Goal: Information Seeking & Learning: Learn about a topic

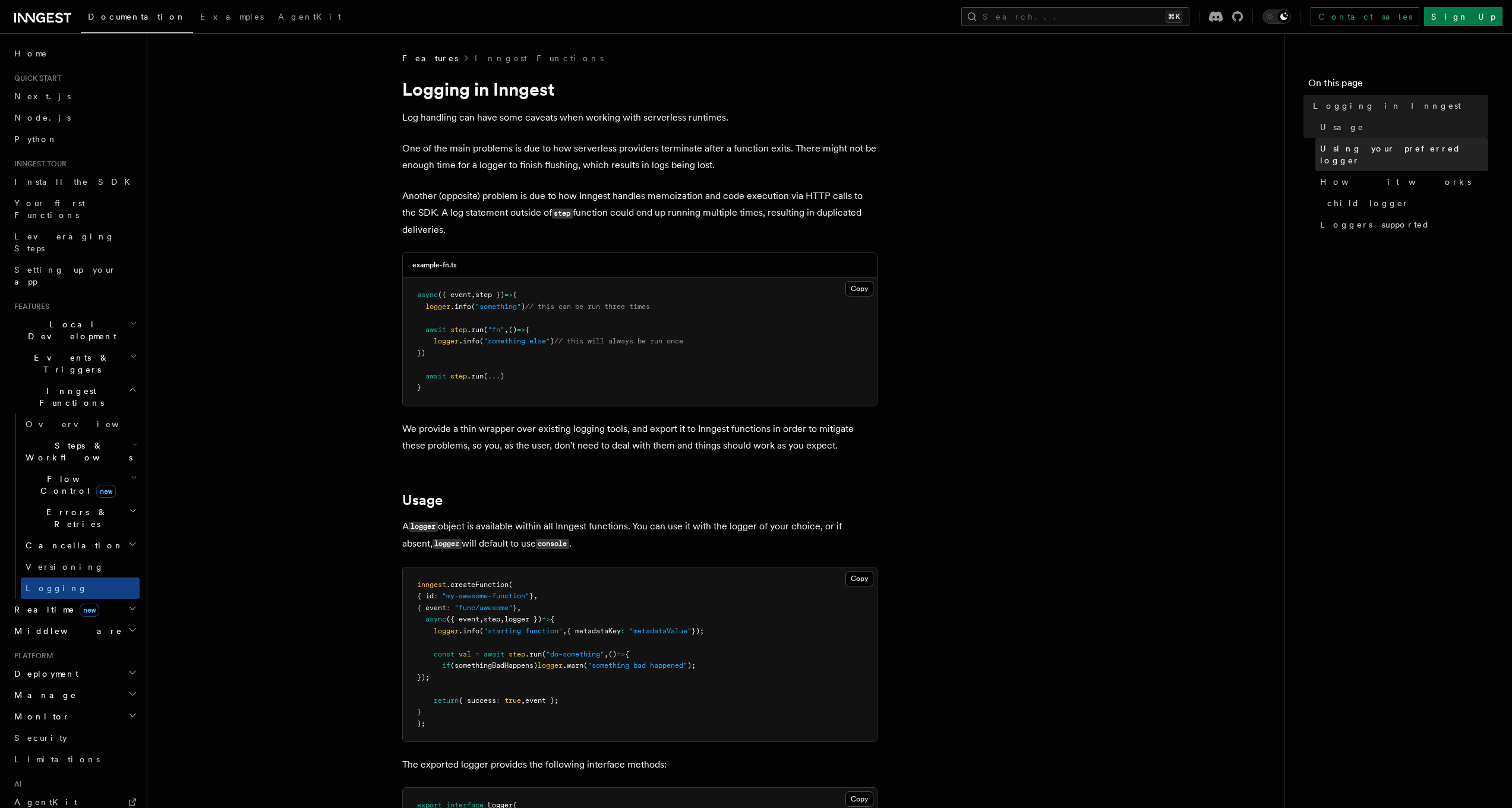
click at [1361, 147] on span "Using your preferred logger" at bounding box center [1404, 154] width 168 height 23
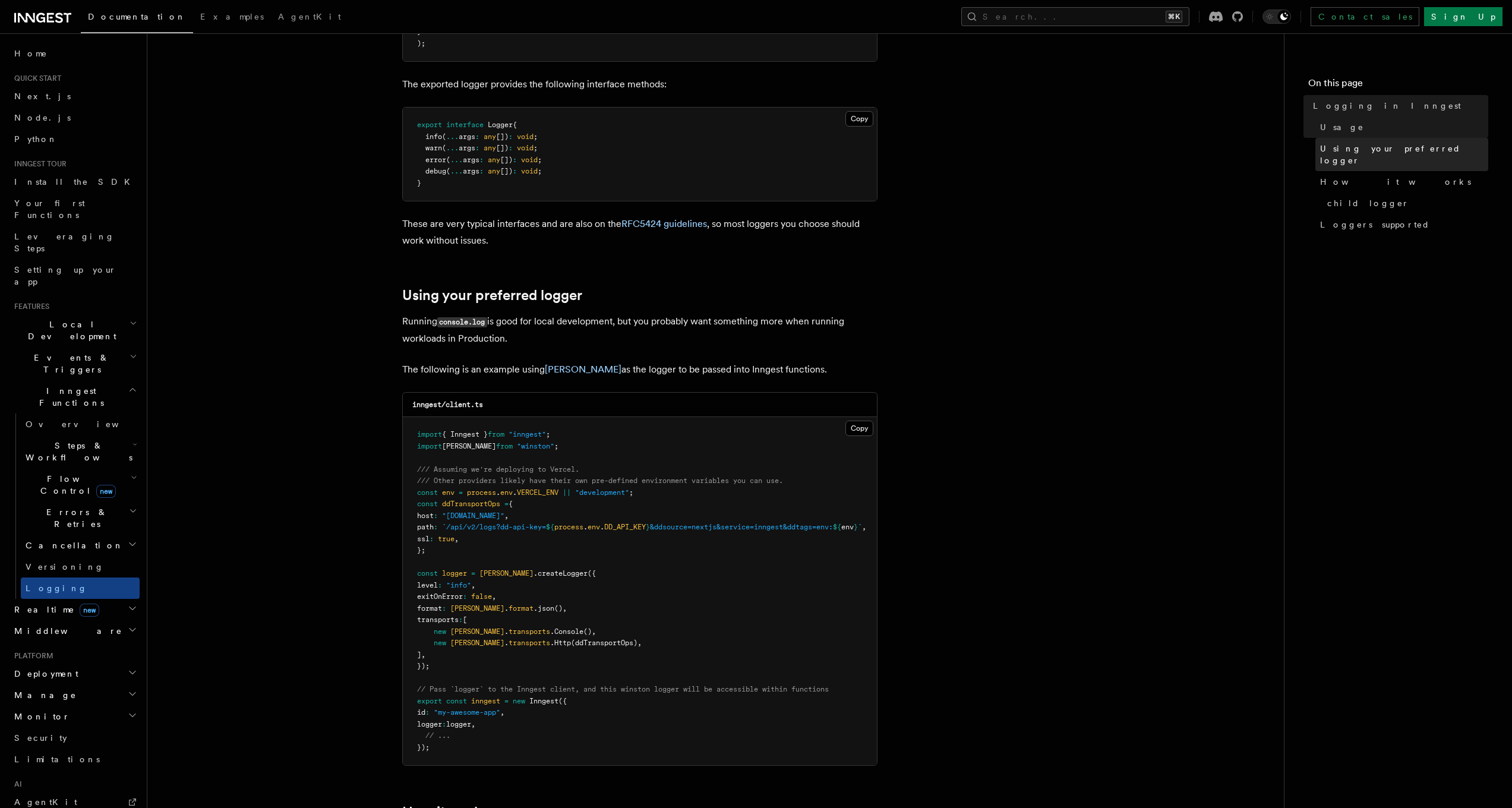
scroll to position [902, 0]
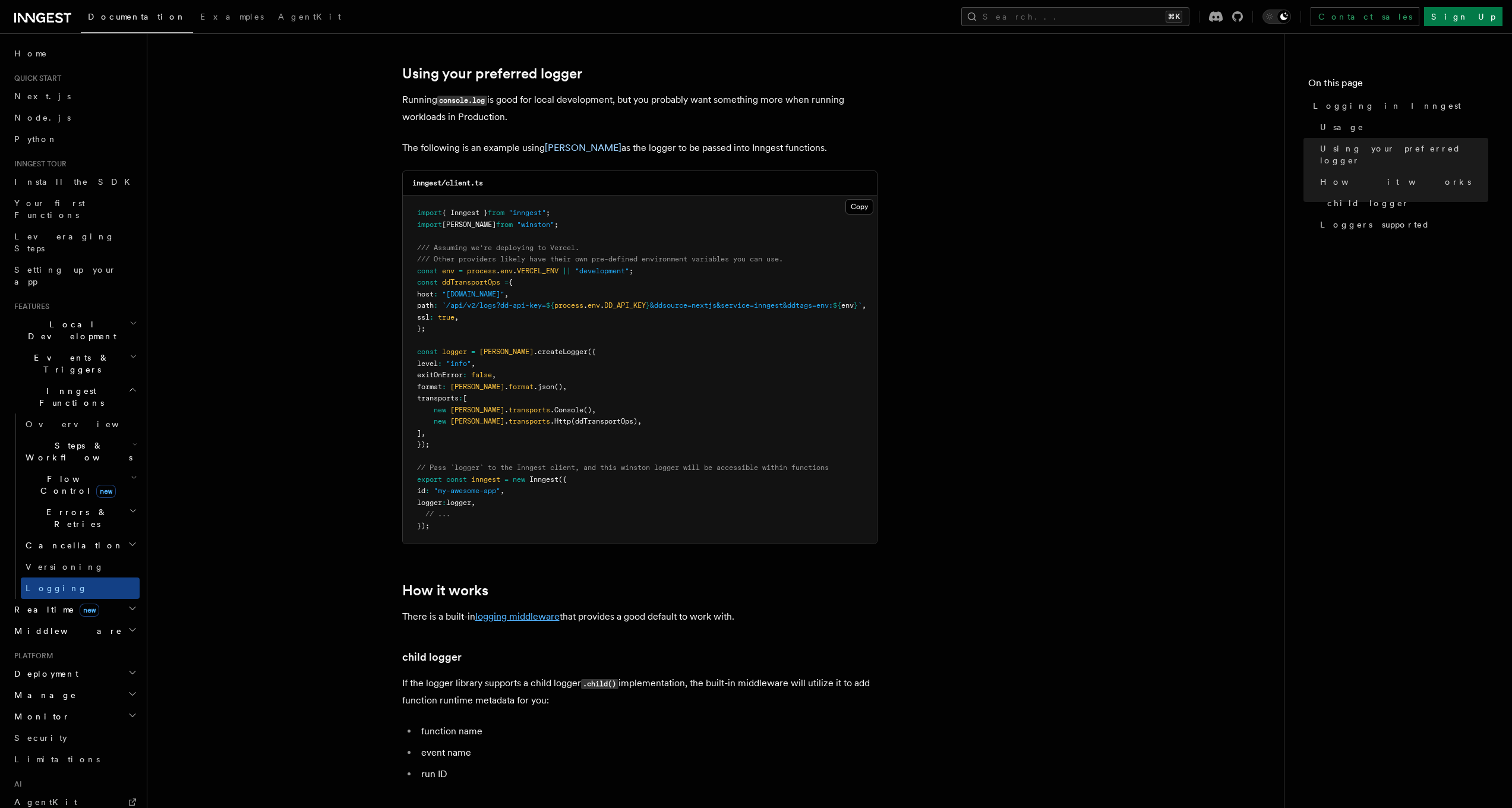
click at [558, 613] on link "logging middleware" at bounding box center [518, 616] width 85 height 12
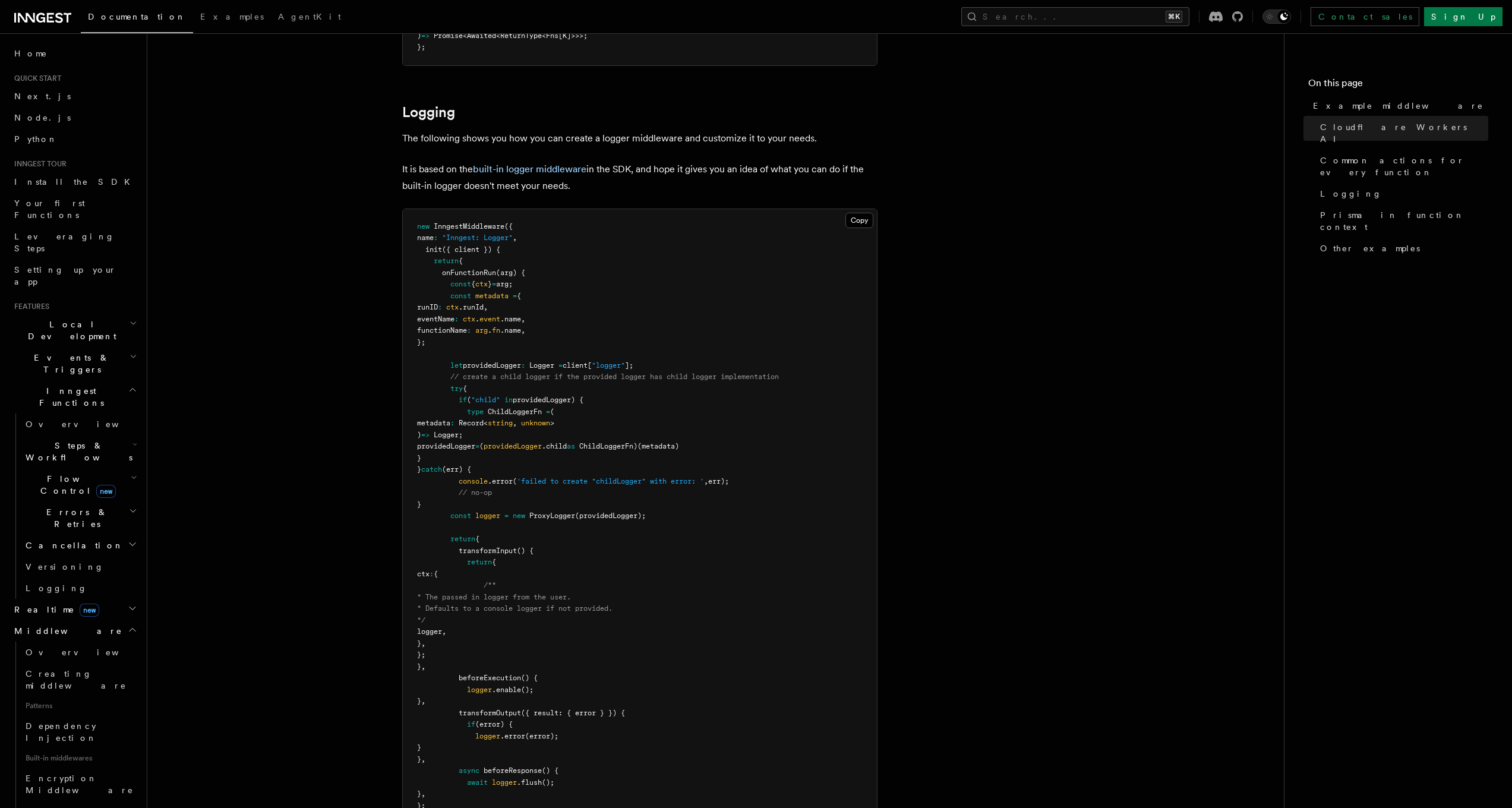
scroll to position [2254, 0]
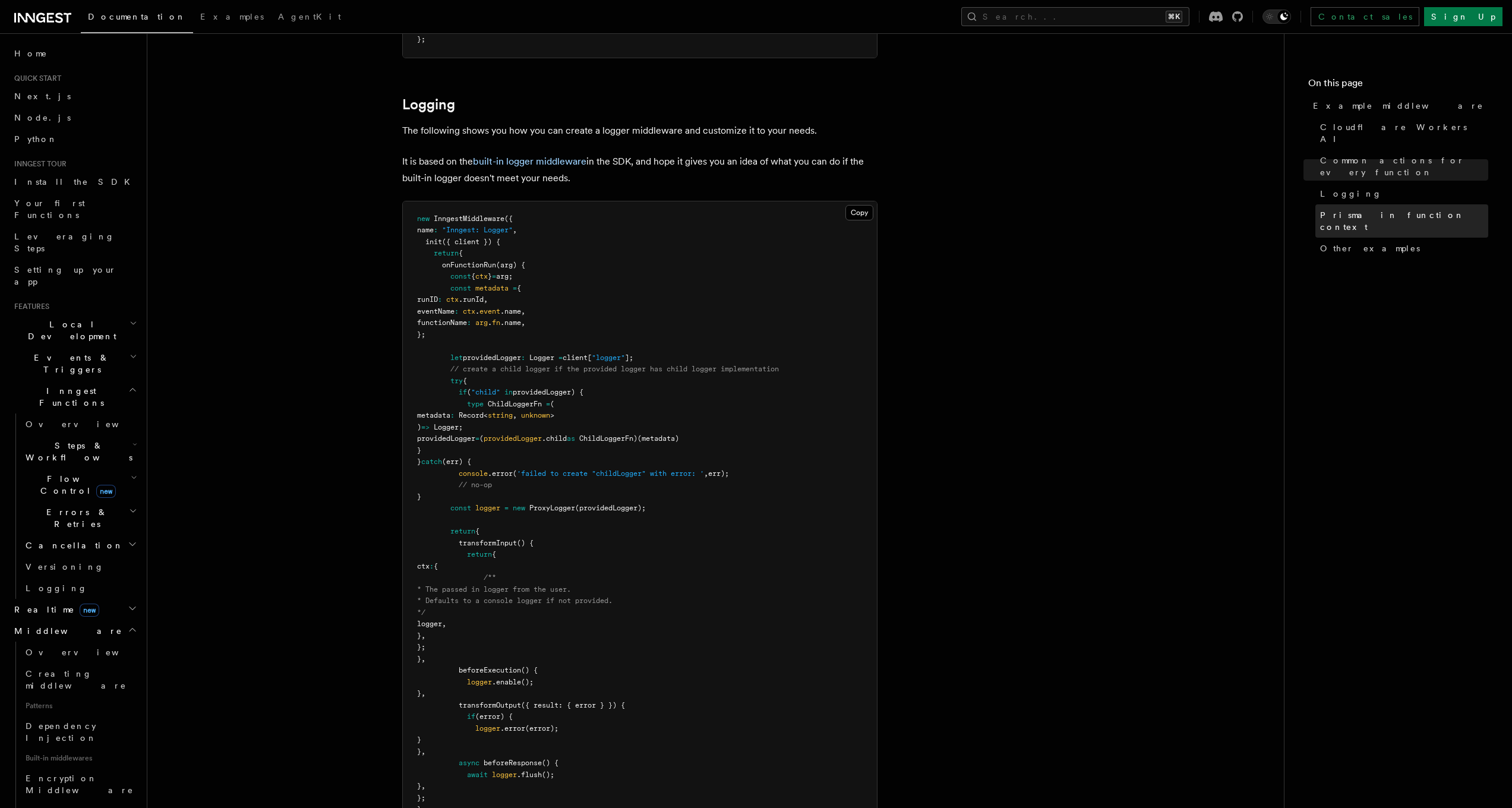
click at [1374, 209] on span "Prisma in function context" at bounding box center [1404, 221] width 168 height 23
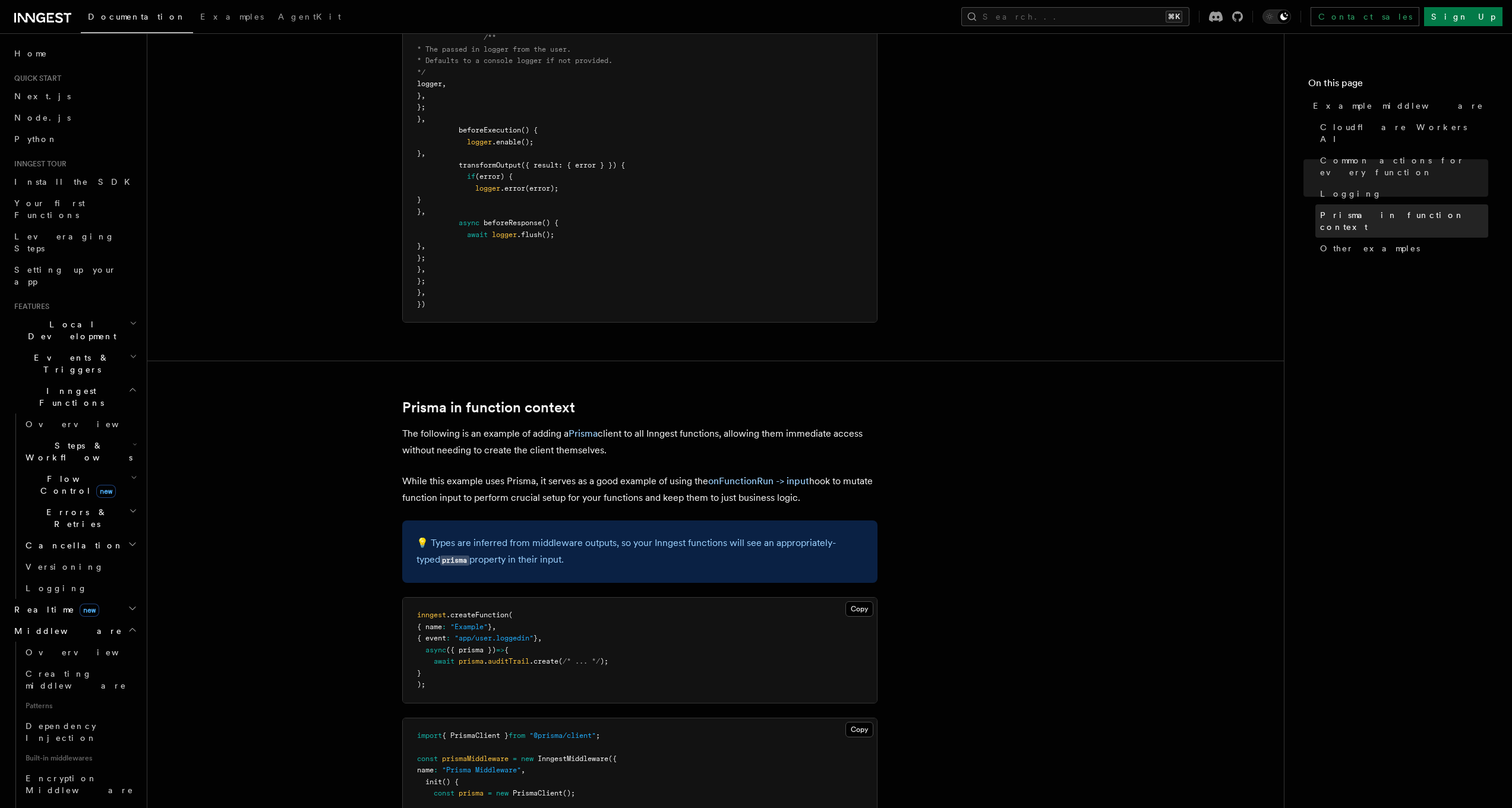
scroll to position [3081, 0]
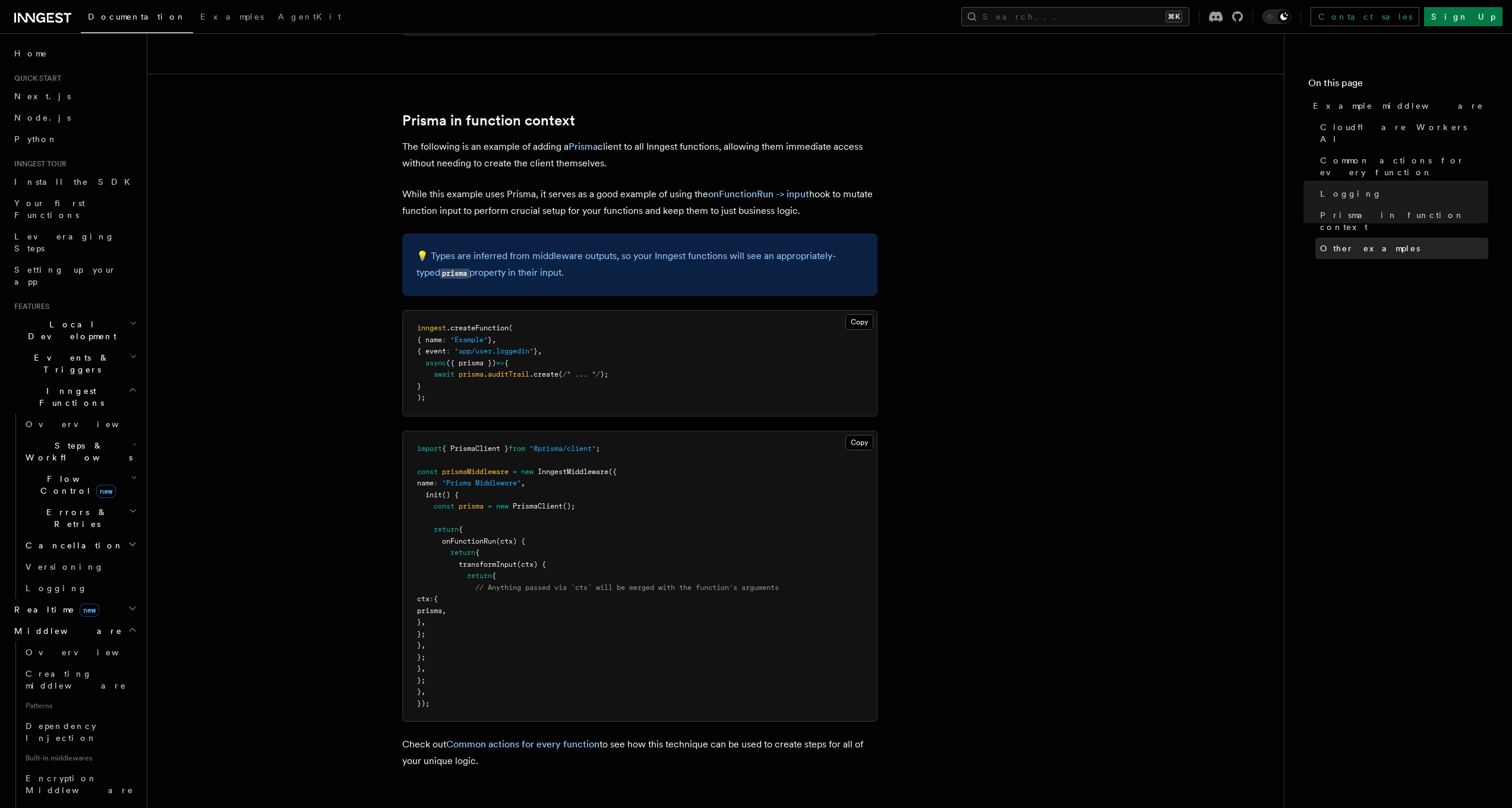
click at [1368, 242] on span "Other examples" at bounding box center [1370, 248] width 100 height 12
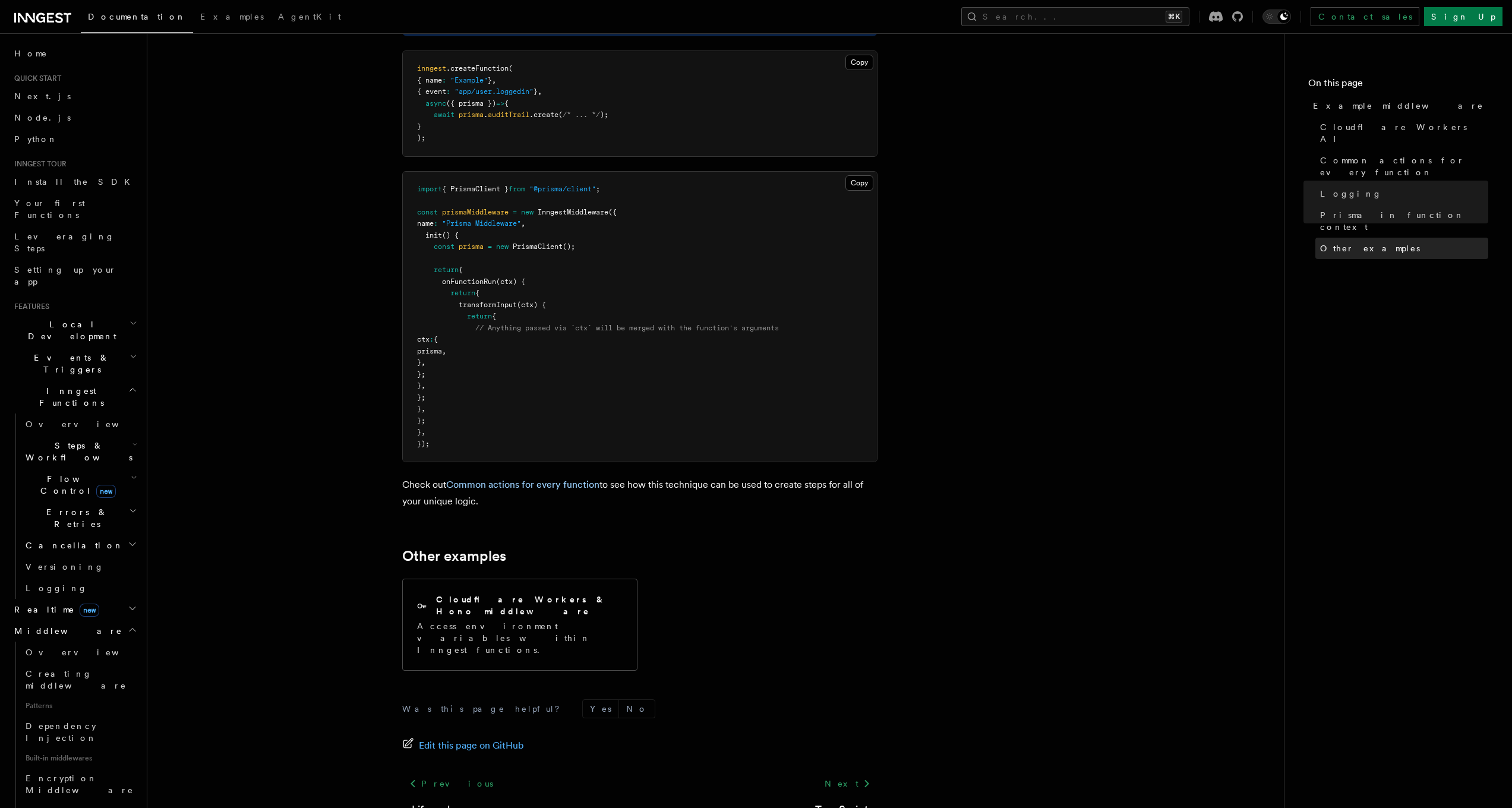
scroll to position [3342, 0]
click at [1359, 183] on link "Logging" at bounding box center [1401, 194] width 173 height 22
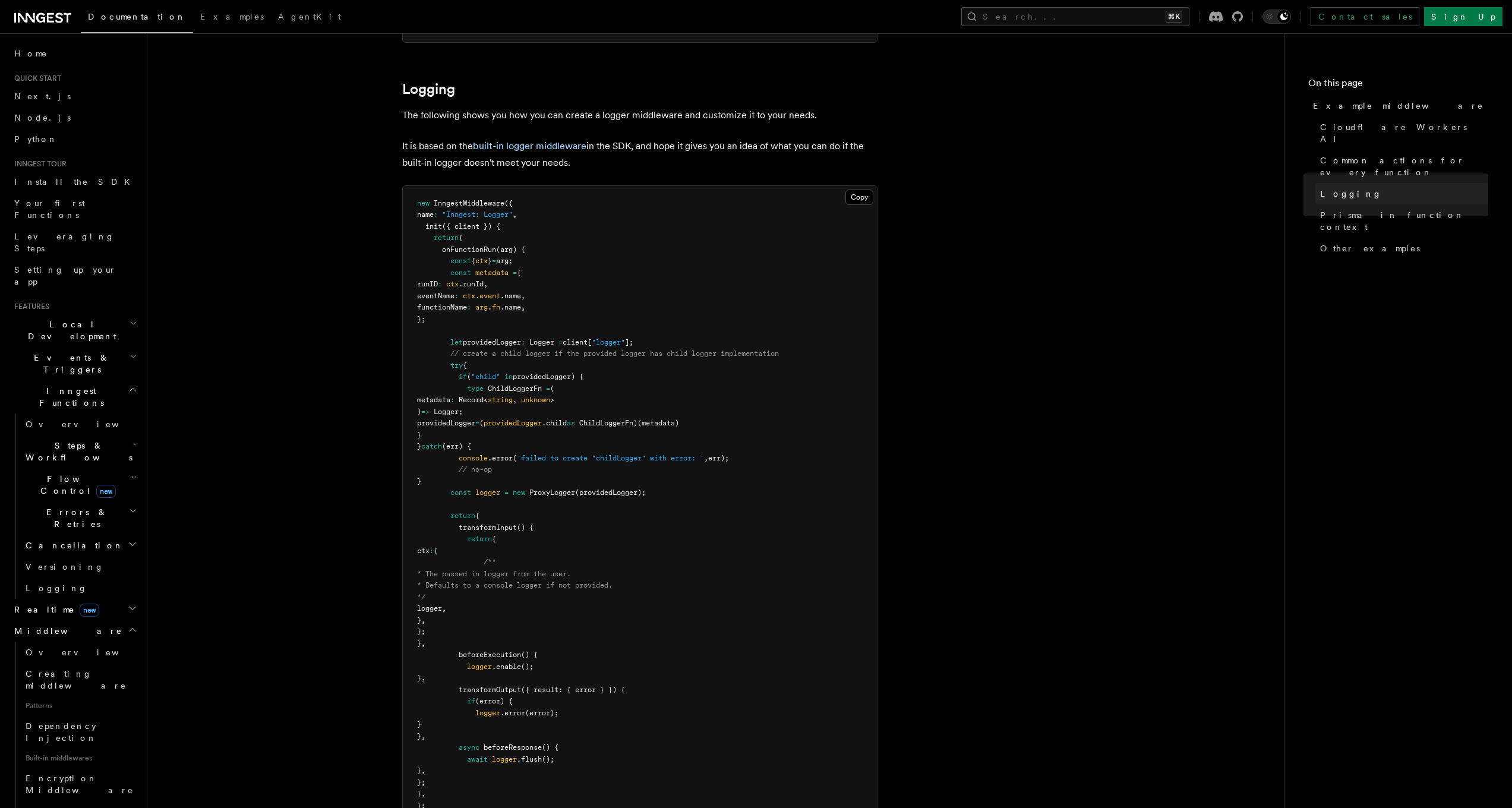
scroll to position [2254, 0]
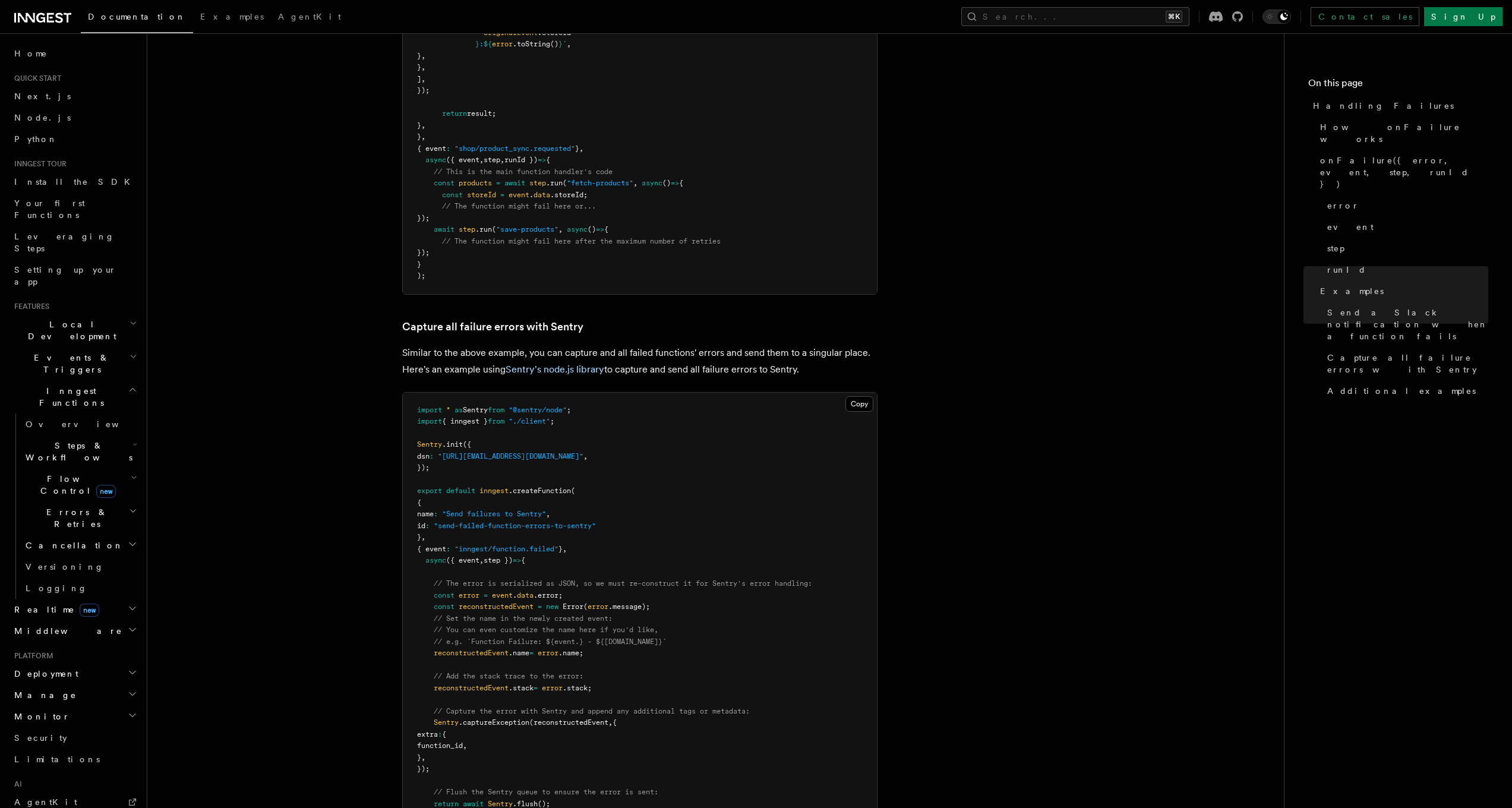
scroll to position [1757, 0]
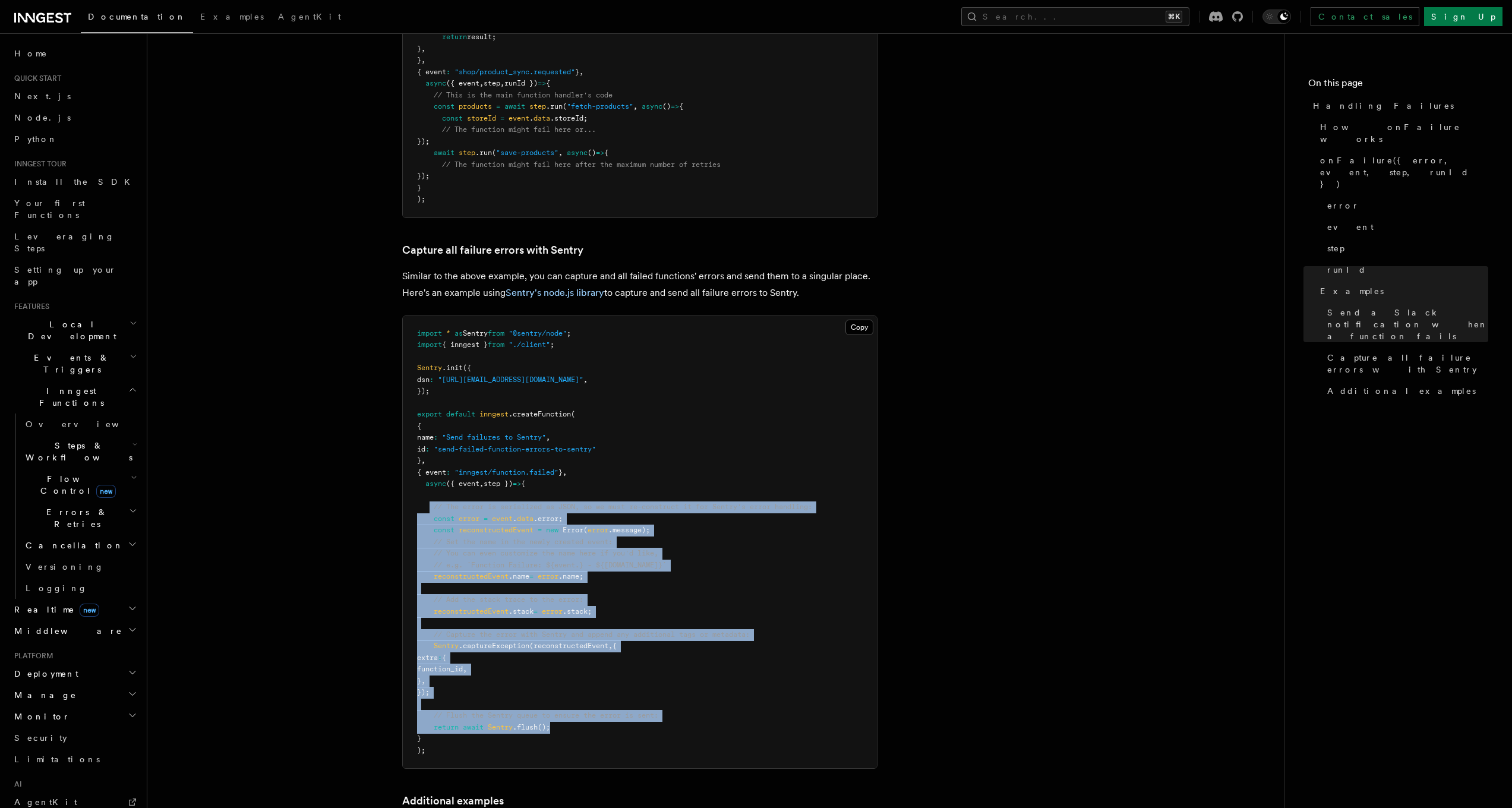
drag, startPoint x: 434, startPoint y: 470, endPoint x: 678, endPoint y: 680, distance: 321.9
click at [678, 680] on pre "import * as Sentry from "@sentry/node" ; import { inngest } from "./client" ; S…" at bounding box center [639, 542] width 474 height 453
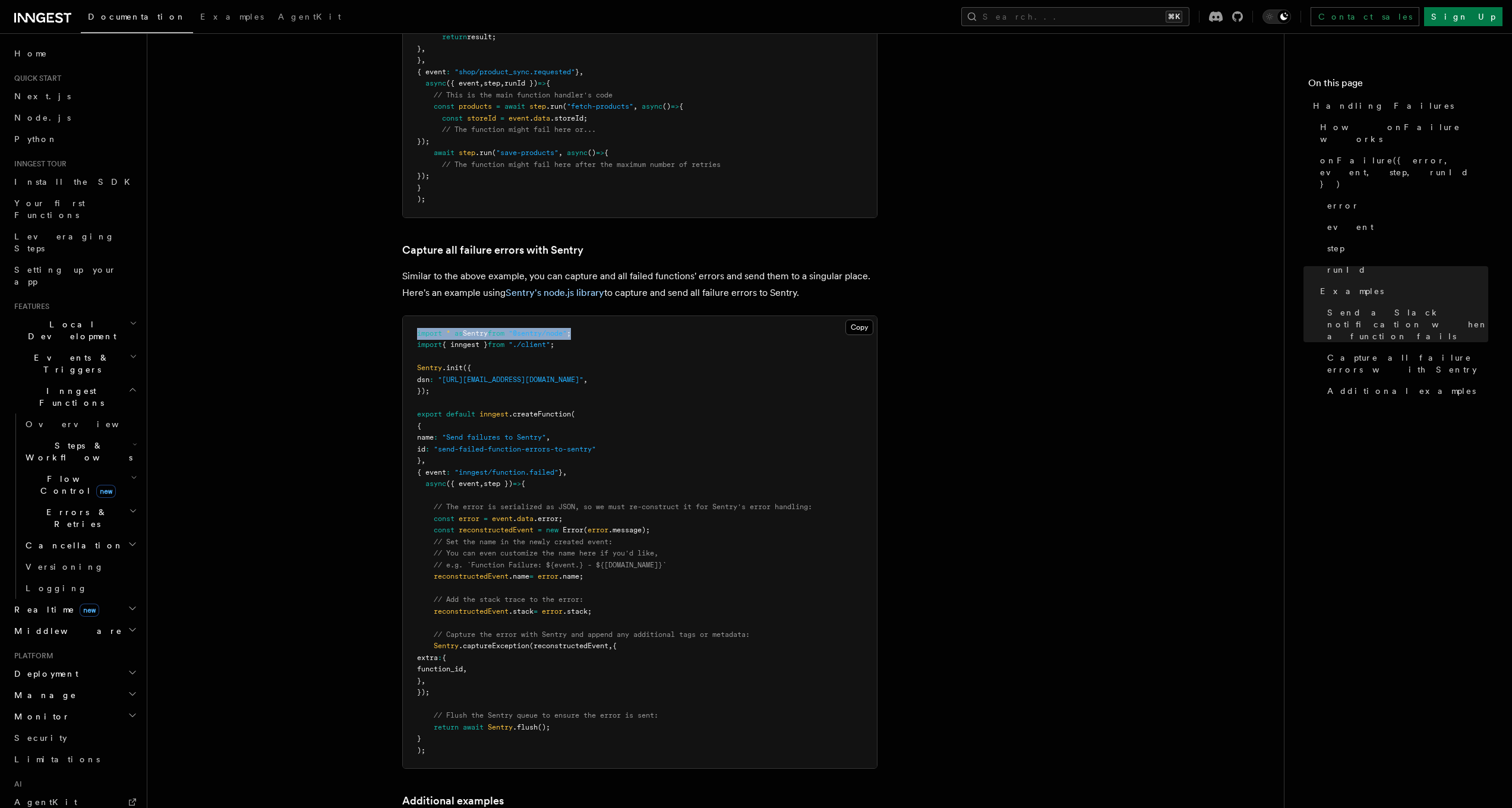
drag, startPoint x: 583, startPoint y: 296, endPoint x: 414, endPoint y: 299, distance: 169.0
click at [414, 316] on pre "import * as Sentry from "@sentry/node" ; import { inngest } from "./client" ; S…" at bounding box center [639, 542] width 474 height 453
copy span "import * as Sentry from "@sentry/node" ;"
